Goal: Task Accomplishment & Management: Complete application form

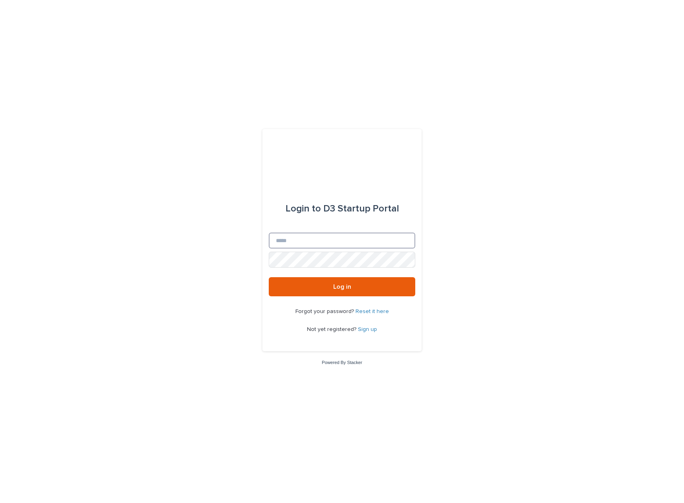
click at [318, 247] on input "Email" at bounding box center [342, 240] width 146 height 16
type input "**********"
click at [269, 277] on button "Log in" at bounding box center [342, 286] width 146 height 19
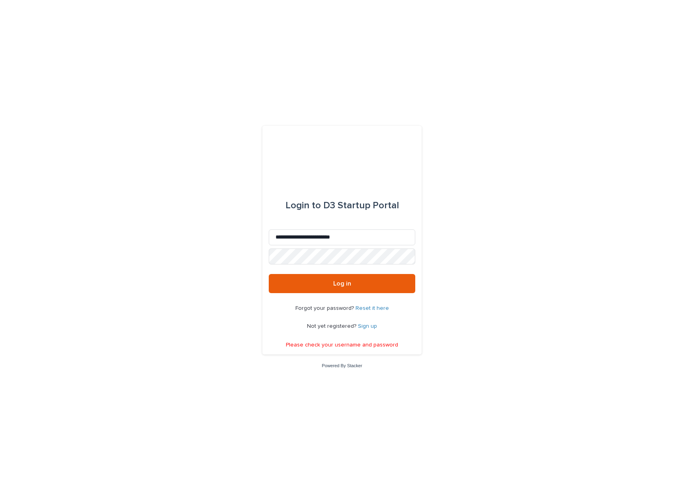
click at [366, 324] on link "Sign up" at bounding box center [367, 326] width 19 height 6
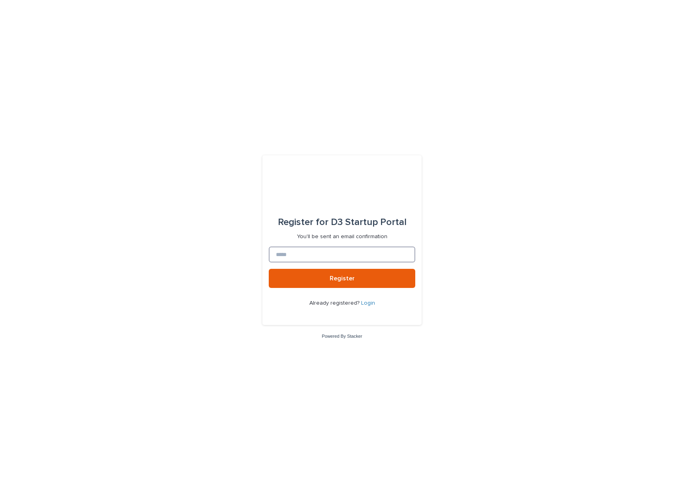
click at [300, 250] on input at bounding box center [342, 254] width 146 height 16
type input "**********"
click at [335, 282] on button "Register" at bounding box center [342, 278] width 146 height 19
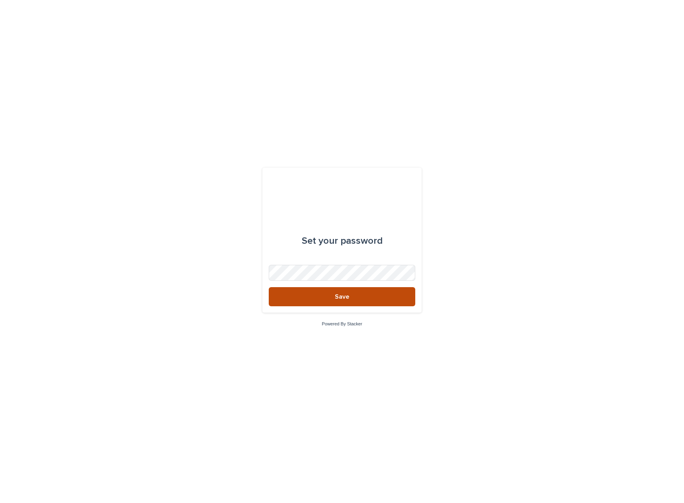
click at [325, 300] on button "Save" at bounding box center [342, 296] width 146 height 19
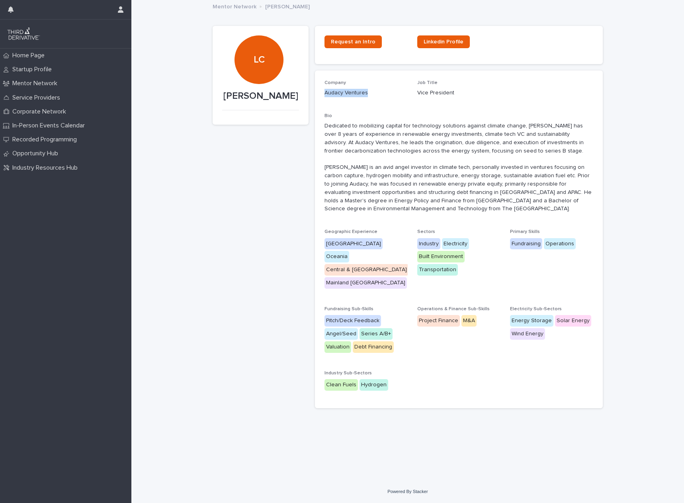
drag, startPoint x: 328, startPoint y: 92, endPoint x: 366, endPoint y: 92, distance: 38.6
click at [366, 92] on div "Company Audacy Ventures Job Title Vice President Bio Geographic Experience Nort…" at bounding box center [459, 238] width 288 height 337
copy p "Audacy Ventures"
